Goal: Task Accomplishment & Management: Use online tool/utility

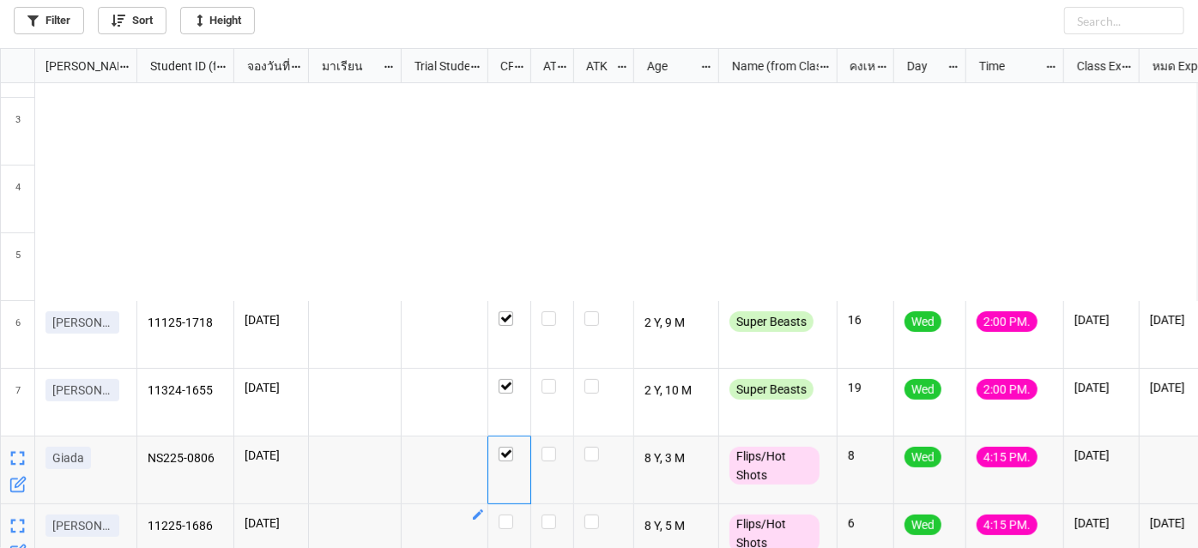
scroll to position [491, 1188]
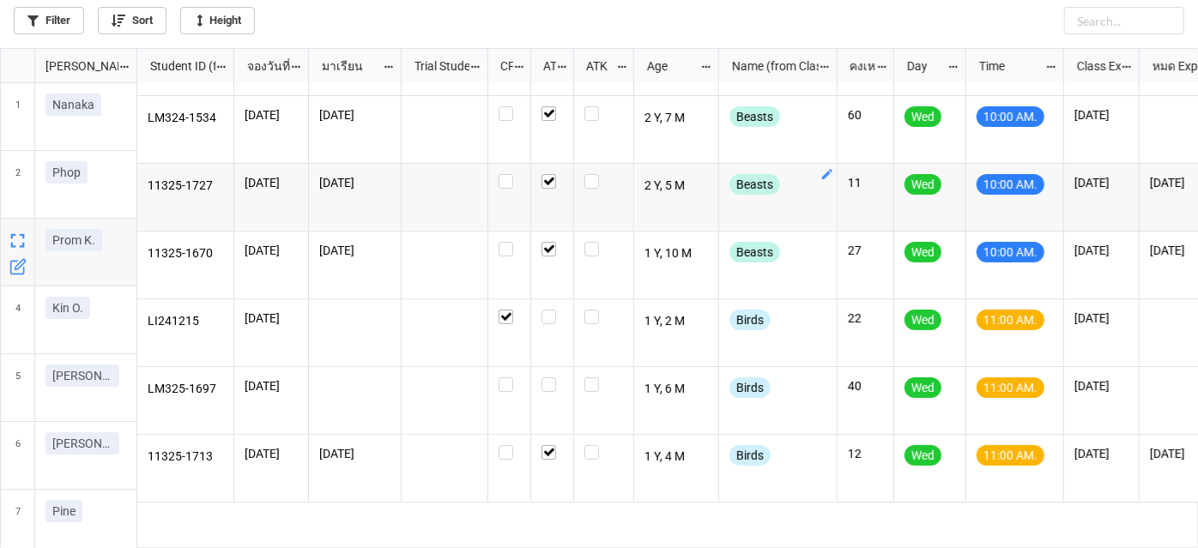
scroll to position [77, 0]
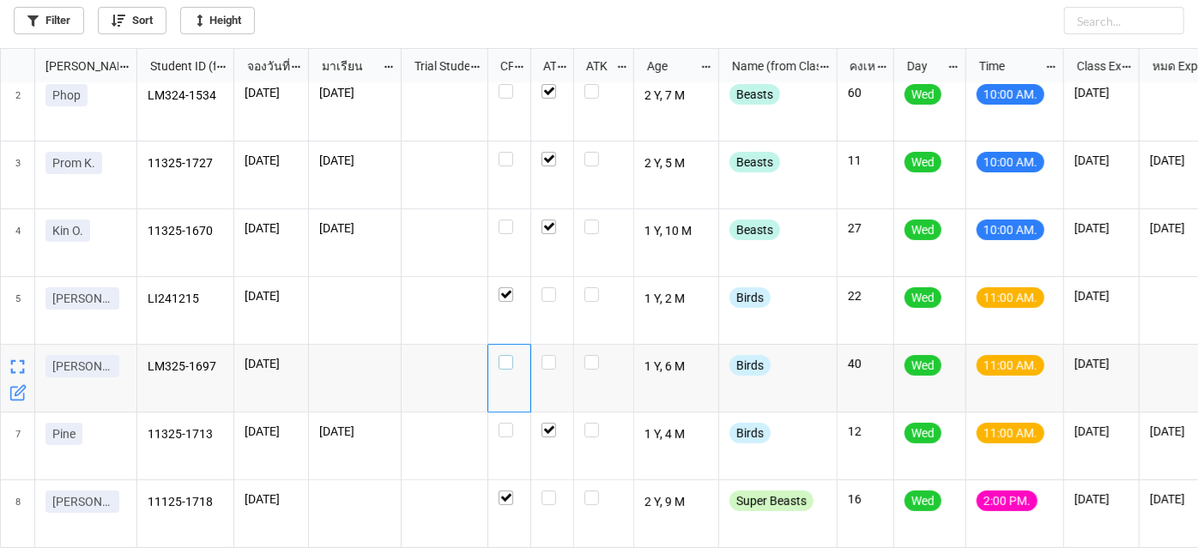
click at [515, 364] on div "grid" at bounding box center [509, 362] width 21 height 15
checkbox input "false"
checkbox input "true"
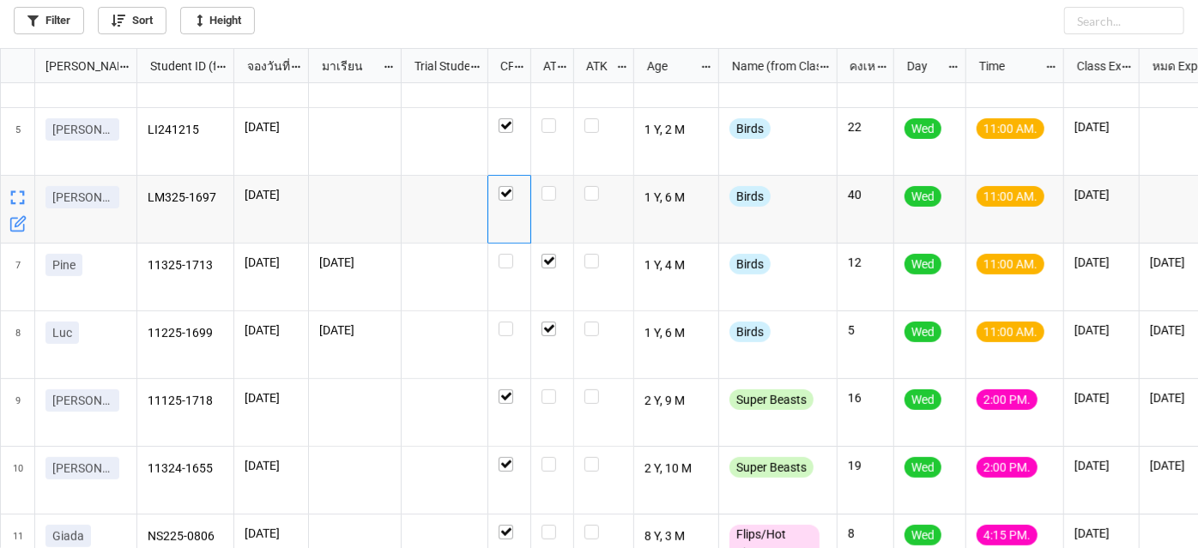
scroll to position [0, 0]
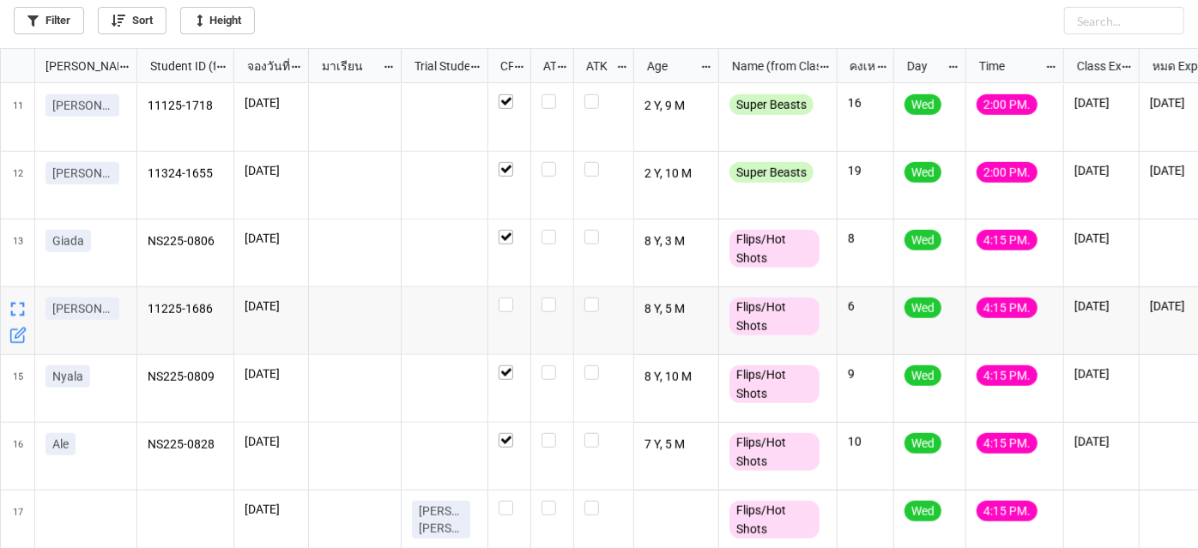
scroll to position [693, 0]
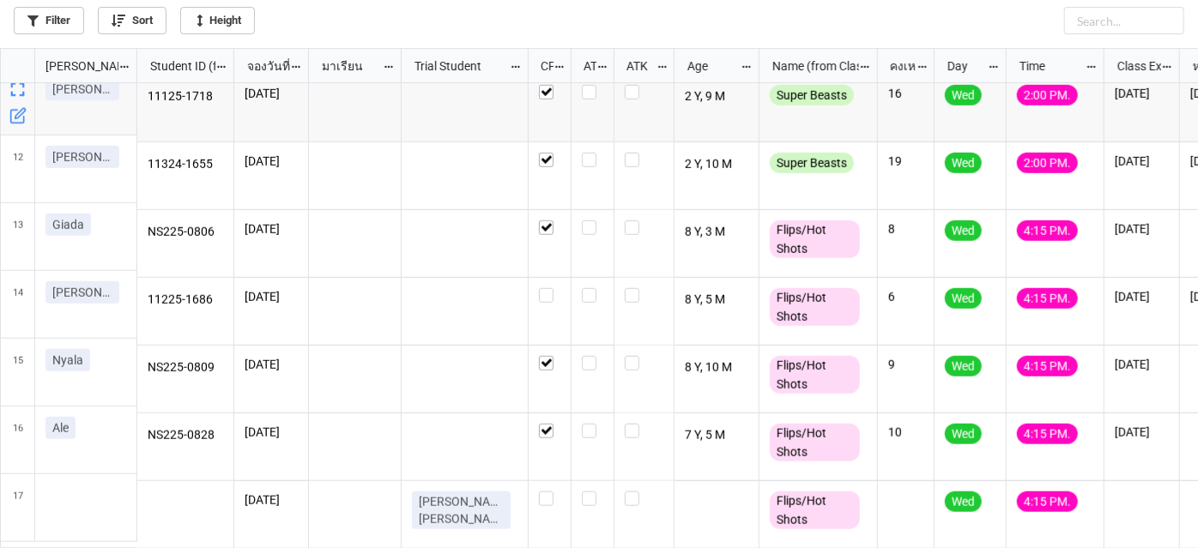
drag, startPoint x: 486, startPoint y: 58, endPoint x: 526, endPoint y: 68, distance: 41.4
click at [526, 68] on div "grid" at bounding box center [526, 65] width 3 height 33
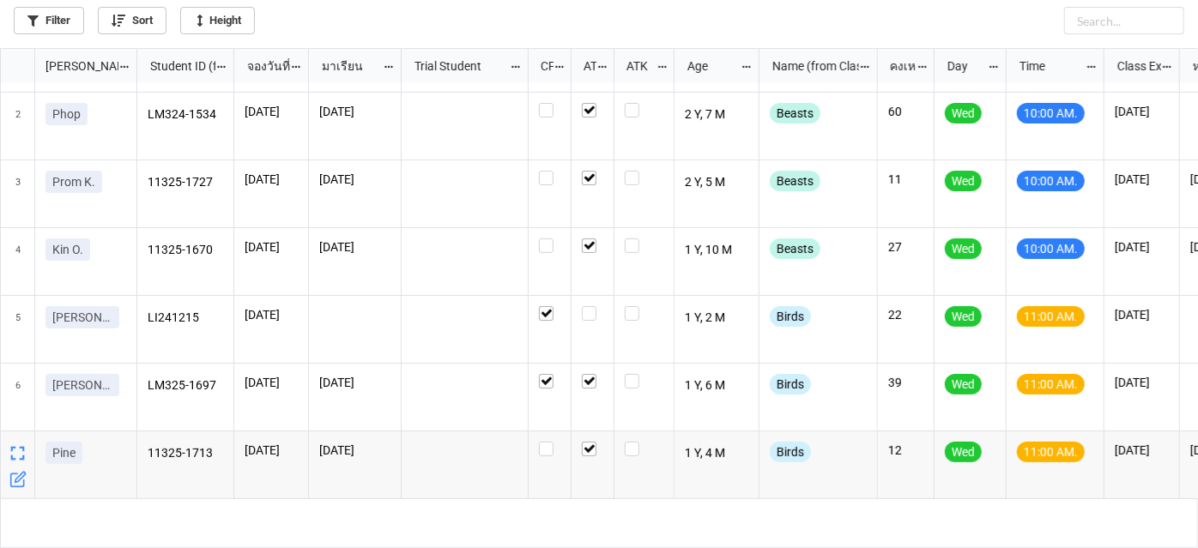
scroll to position [0, 0]
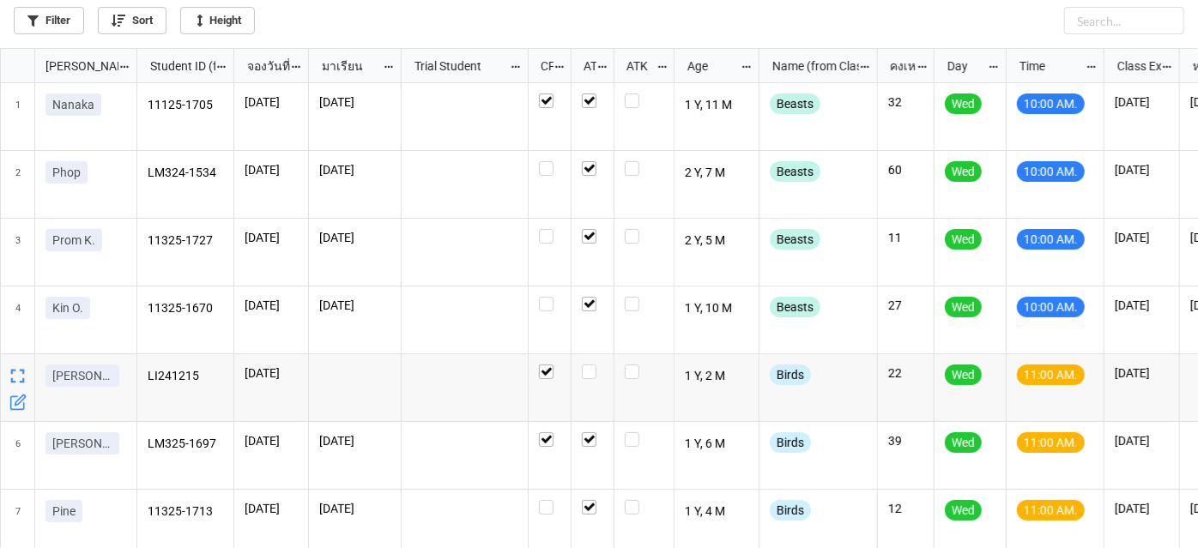
click at [15, 406] on icon "grid" at bounding box center [17, 402] width 17 height 17
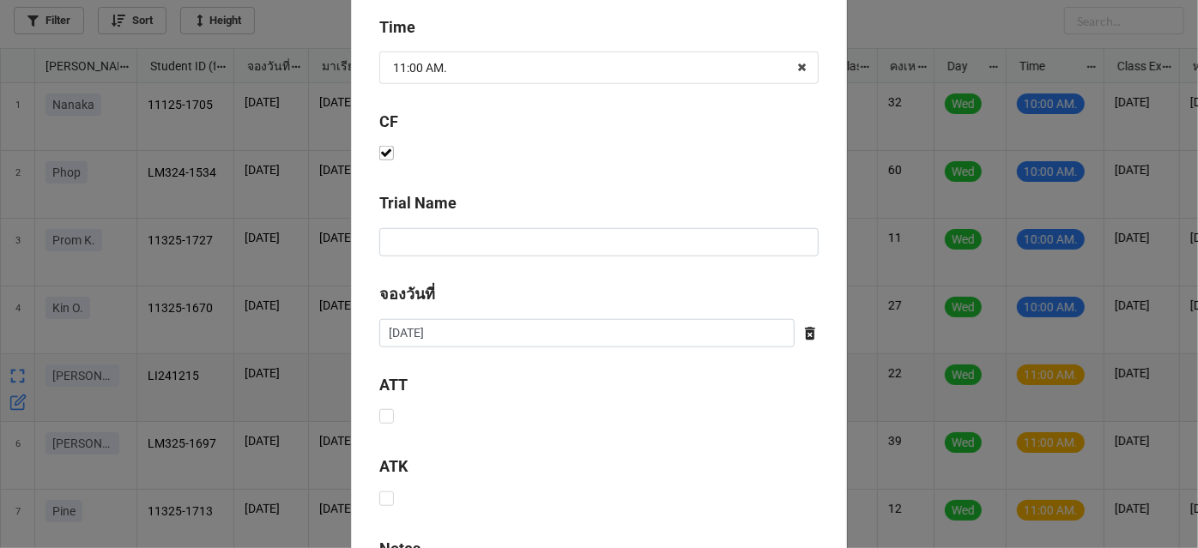
scroll to position [780, 0]
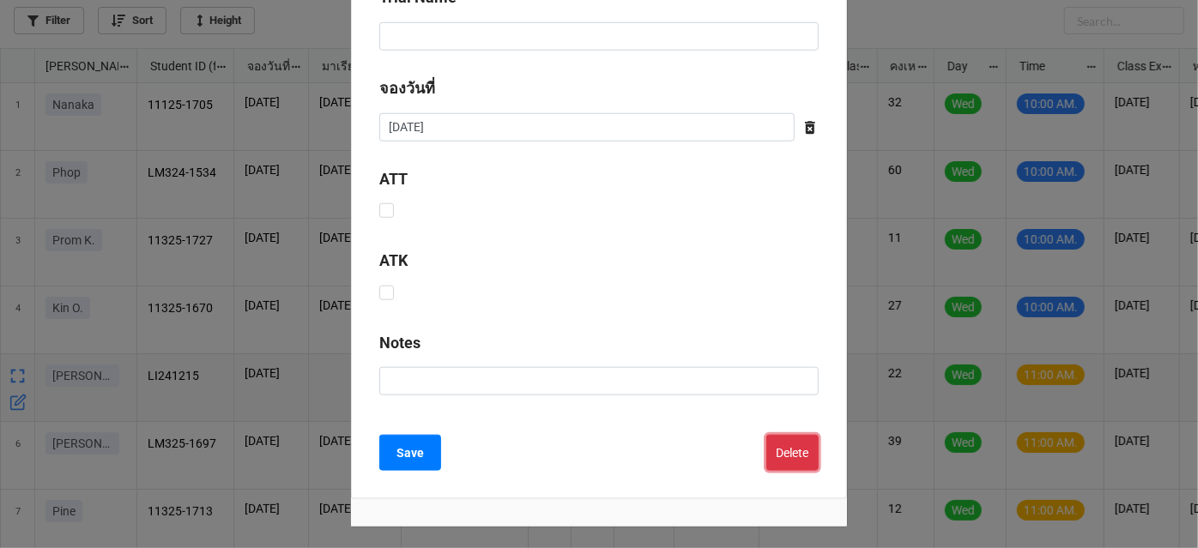
click at [781, 455] on button "Delete" at bounding box center [792, 453] width 52 height 36
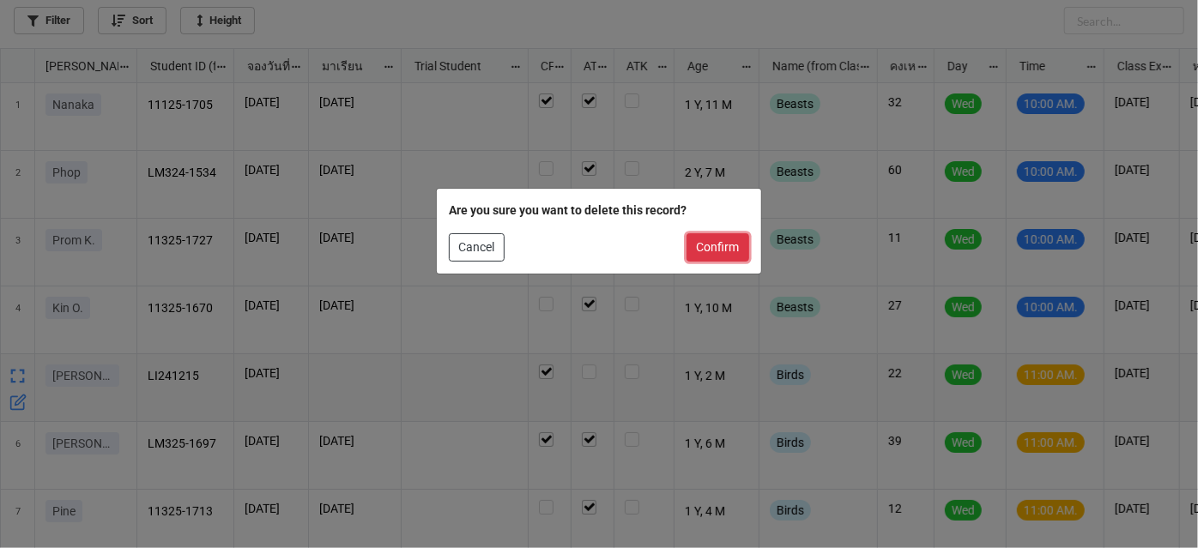
click at [733, 251] on button "Confirm" at bounding box center [717, 247] width 63 height 29
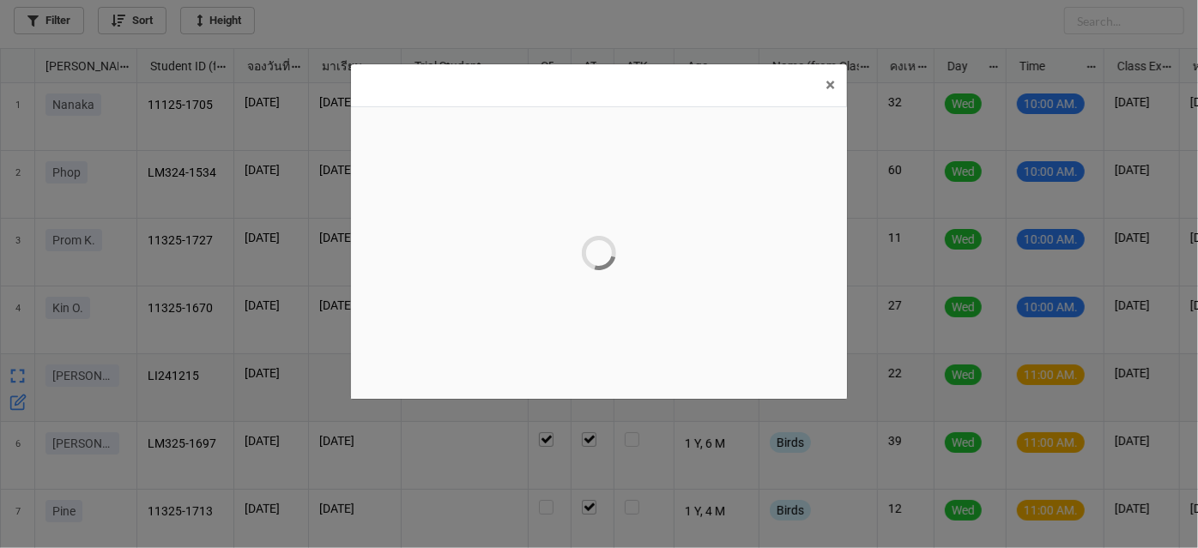
scroll to position [0, 0]
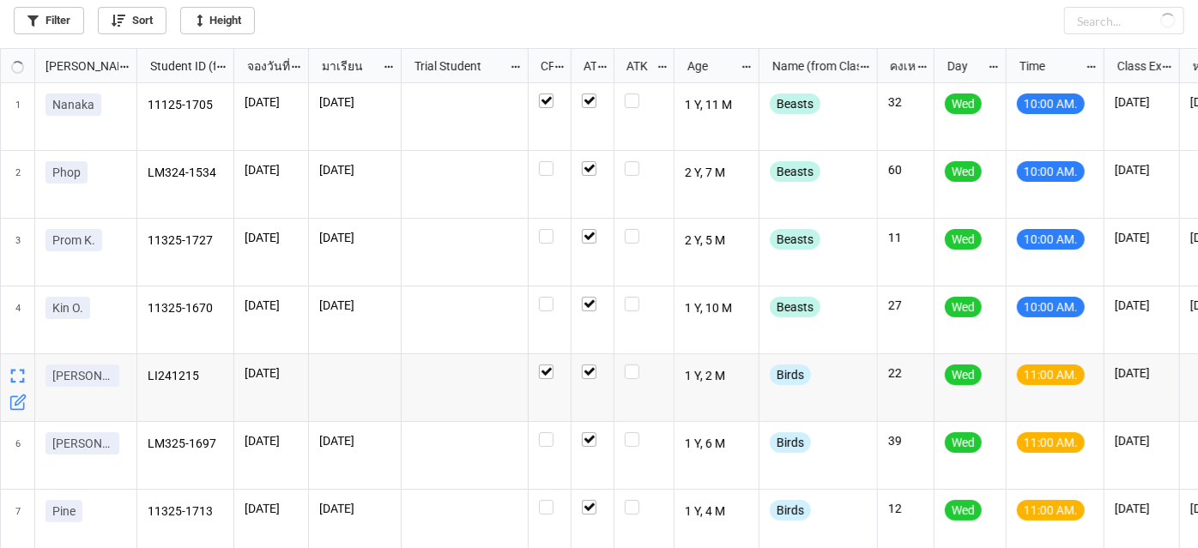
checkbox input "false"
checkbox input "true"
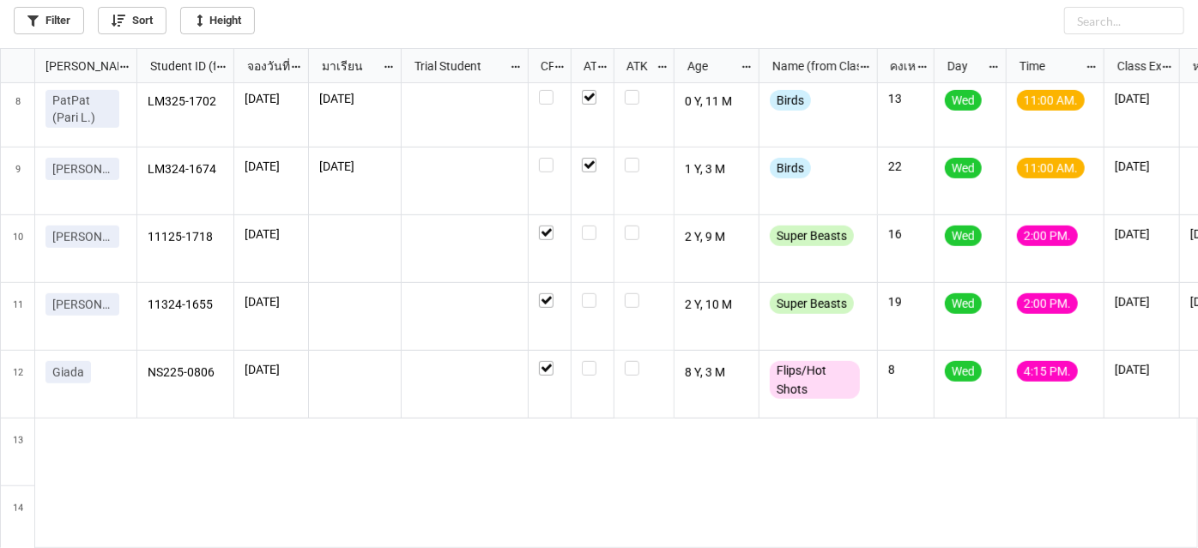
scroll to position [624, 0]
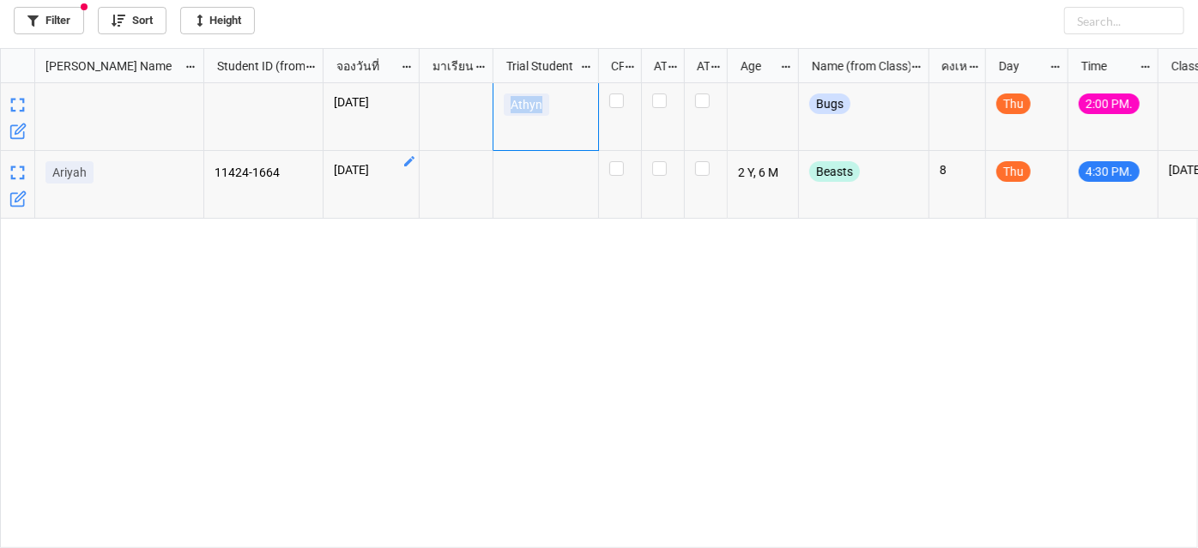
scroll to position [491, 1188]
click at [374, 316] on div "[DATE] Athyn Bugs Thu 2:00 PM. 11424-1664 [DATE] 2 Y, 6 M Beasts 8 Thu 4:30 PM.…" at bounding box center [701, 316] width 994 height 466
